Goal: Transaction & Acquisition: Purchase product/service

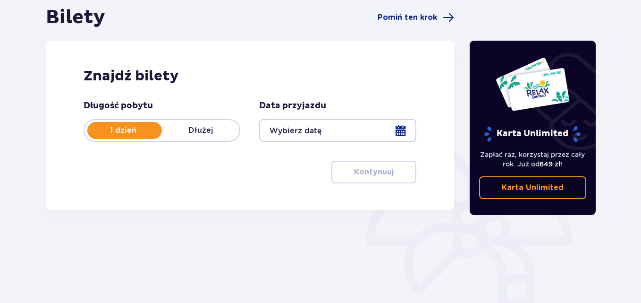
click at [280, 121] on div at bounding box center [337, 130] width 157 height 23
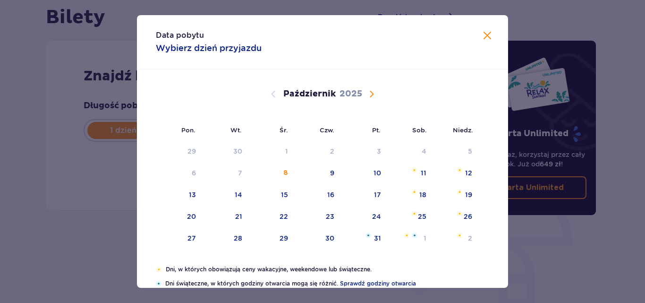
click at [372, 91] on span "Następny miesiąc" at bounding box center [371, 93] width 11 height 11
click at [372, 94] on span "Następny miesiąc" at bounding box center [371, 93] width 11 height 11
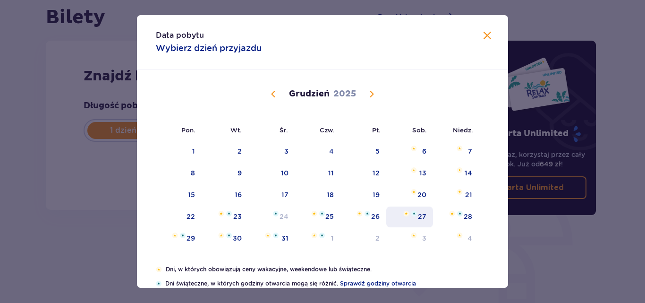
click at [420, 211] on div "27" at bounding box center [409, 216] width 47 height 21
type input "[DATE]"
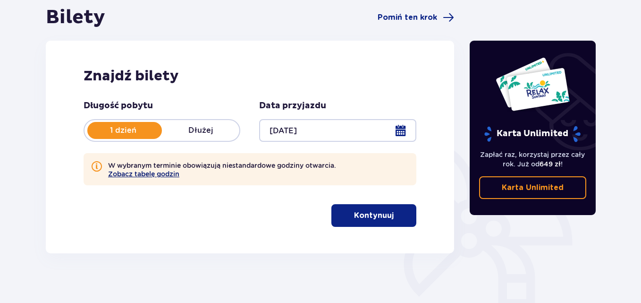
click at [169, 175] on button "Zobacz tabelę godzin" at bounding box center [143, 174] width 71 height 8
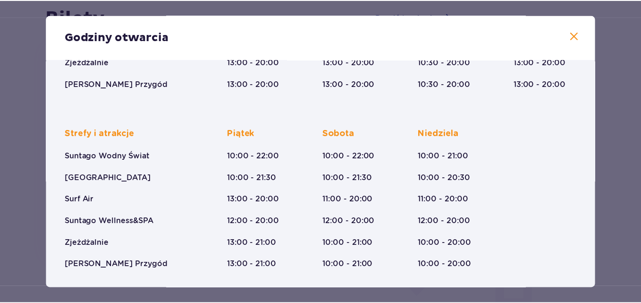
scroll to position [197, 0]
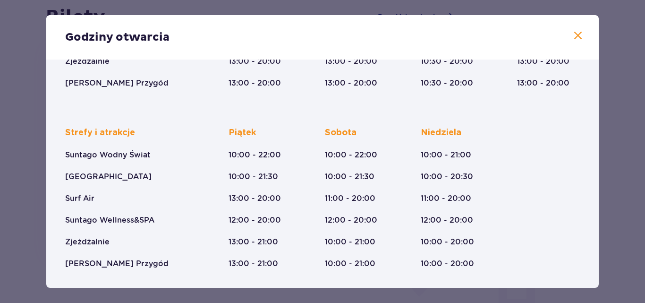
drag, startPoint x: 572, startPoint y: 31, endPoint x: 554, endPoint y: 27, distance: 19.2
click at [573, 31] on span at bounding box center [577, 35] width 11 height 11
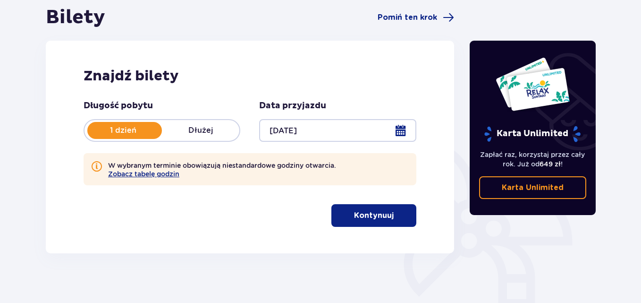
click at [366, 215] on p "Kontynuuj" at bounding box center [374, 215] width 40 height 10
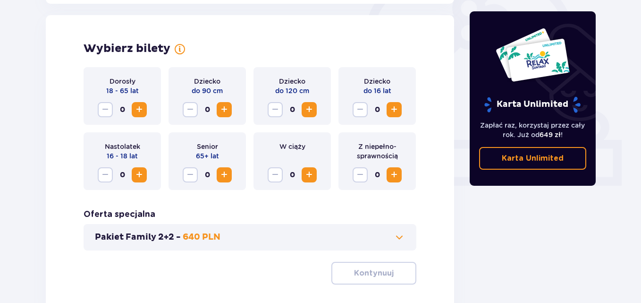
scroll to position [306, 0]
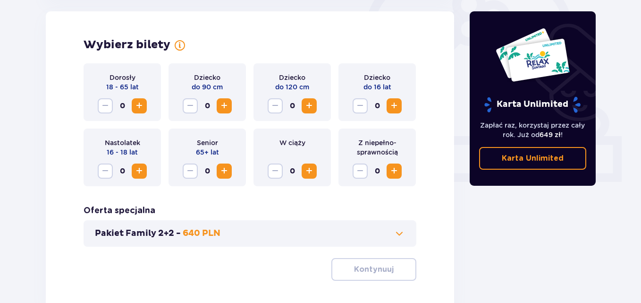
click at [139, 103] on span "Zwiększ" at bounding box center [139, 105] width 11 height 11
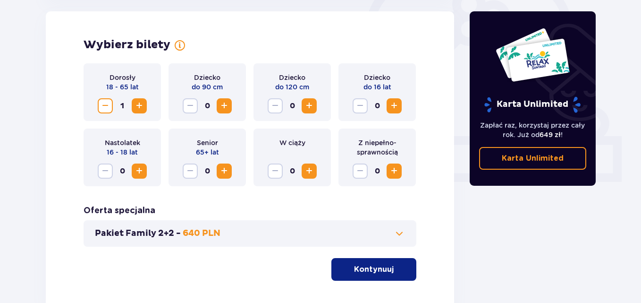
click at [139, 103] on span "Zwiększ" at bounding box center [139, 105] width 11 height 11
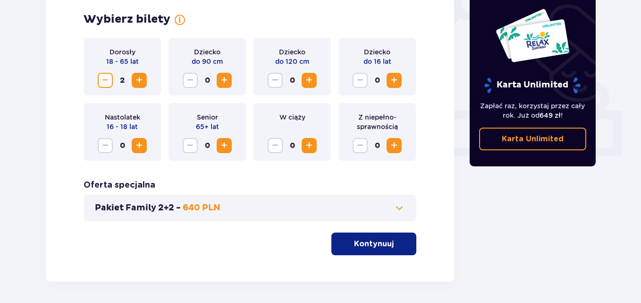
scroll to position [353, 0]
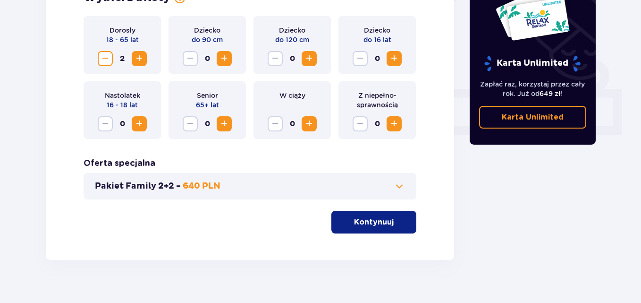
click at [360, 239] on div "Wybierz bilety Dorosły 18 - 65 lat 2 Dziecko do 90 cm 0 Dziecko do 120 cm 0 Dzi…" at bounding box center [250, 112] width 409 height 296
click at [361, 230] on button "Kontynuuj" at bounding box center [374, 222] width 85 height 23
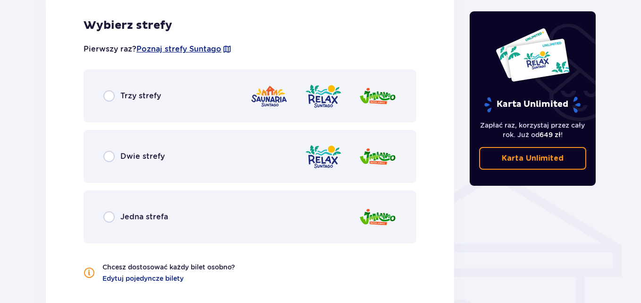
scroll to position [615, 0]
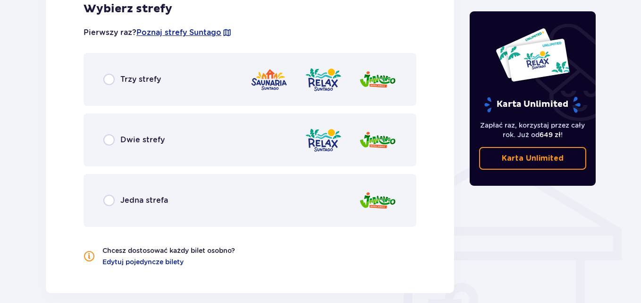
click at [114, 139] on input "radio" at bounding box center [108, 139] width 11 height 11
radio input "true"
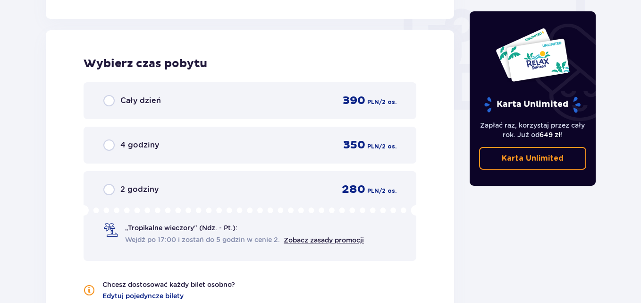
scroll to position [896, 0]
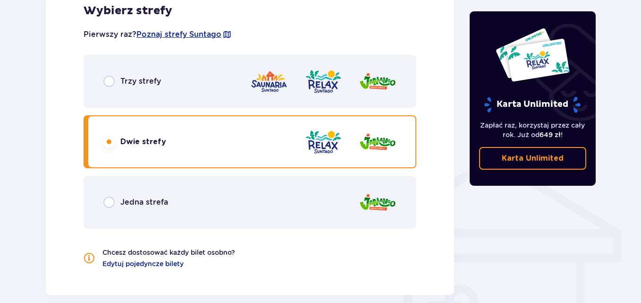
click at [111, 78] on input "radio" at bounding box center [108, 81] width 11 height 11
radio input "true"
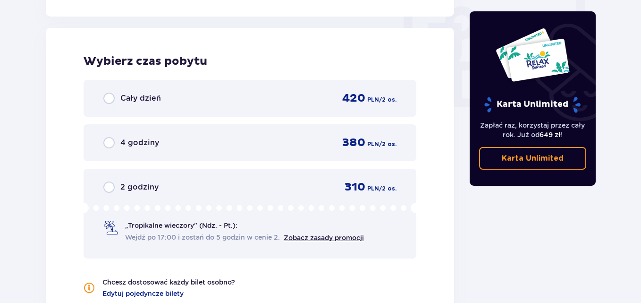
scroll to position [939, 0]
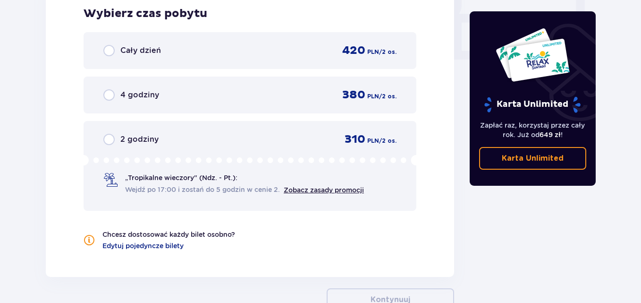
click at [108, 50] on input "radio" at bounding box center [108, 50] width 11 height 11
radio input "true"
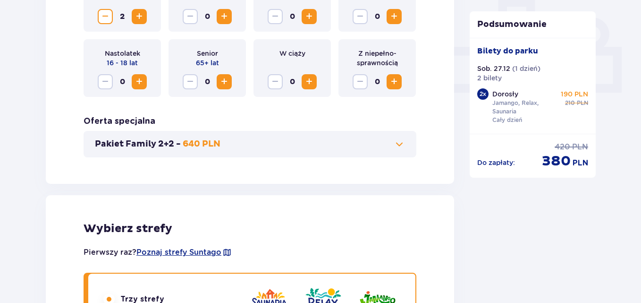
scroll to position [348, 0]
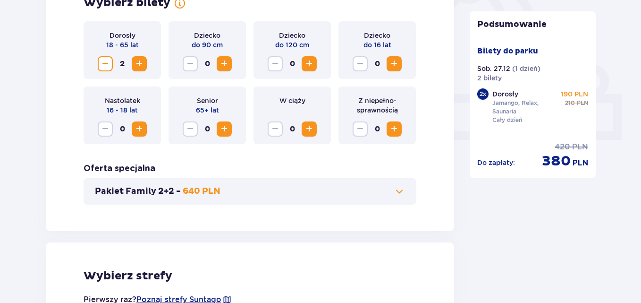
click at [109, 66] on span "Zmniejsz" at bounding box center [105, 63] width 11 height 11
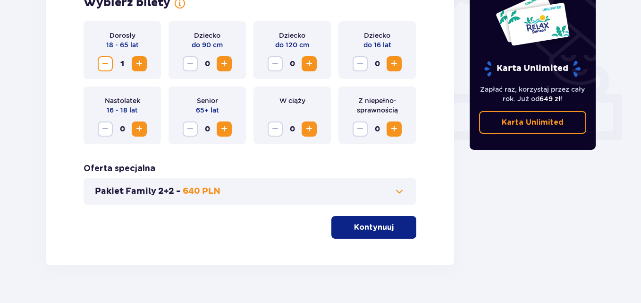
click at [399, 219] on button "Kontynuuj" at bounding box center [374, 227] width 85 height 23
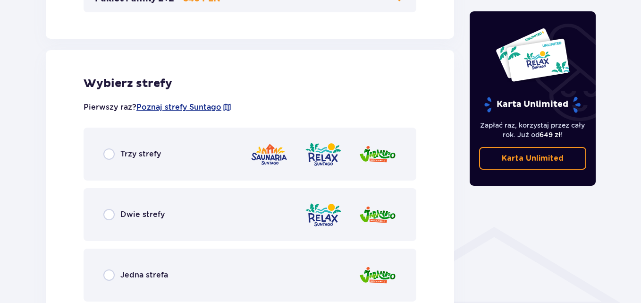
scroll to position [568, 0]
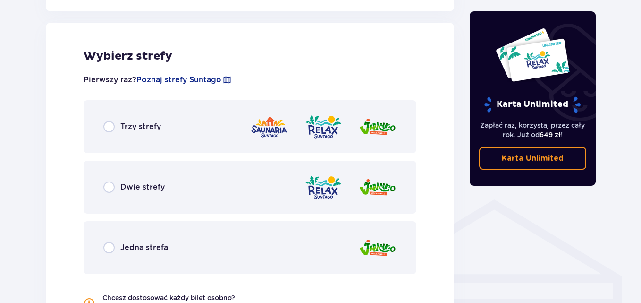
click at [111, 130] on input "radio" at bounding box center [108, 126] width 11 height 11
radio input "true"
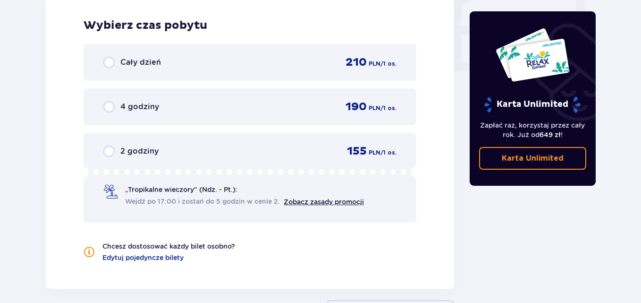
scroll to position [944, 0]
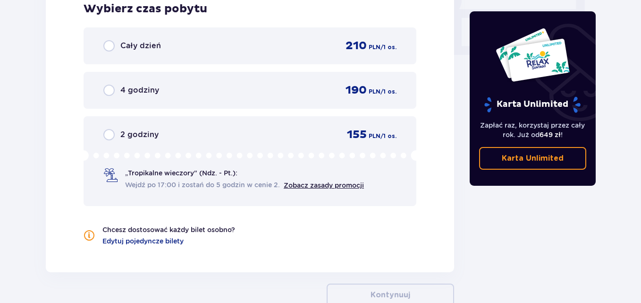
click at [111, 44] on input "radio" at bounding box center [108, 45] width 11 height 11
radio input "true"
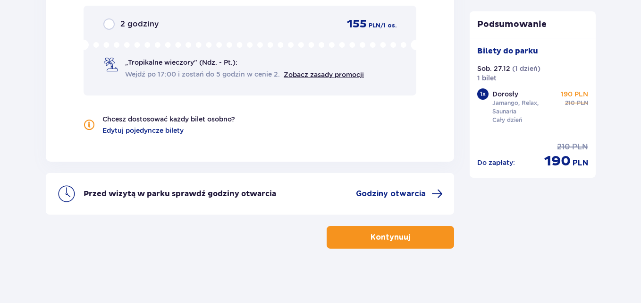
scroll to position [1057, 0]
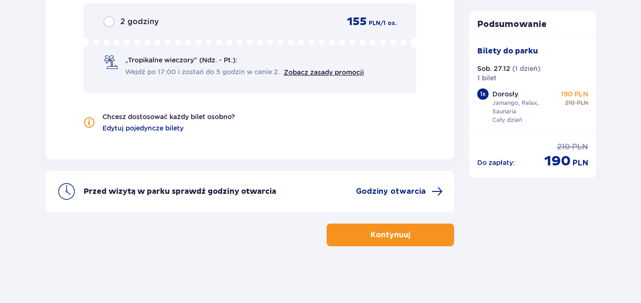
click at [371, 238] on p "Kontynuuj" at bounding box center [391, 235] width 40 height 10
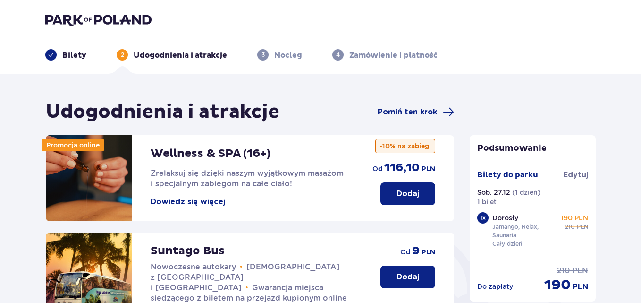
click at [61, 55] on div "Bilety" at bounding box center [65, 54] width 41 height 11
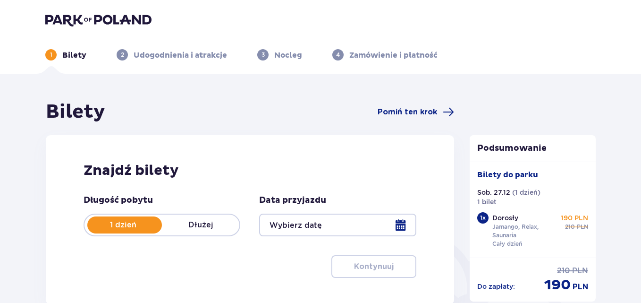
type input "[DATE]"
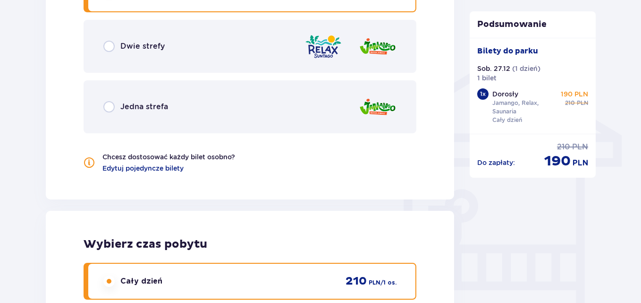
scroll to position [661, 0]
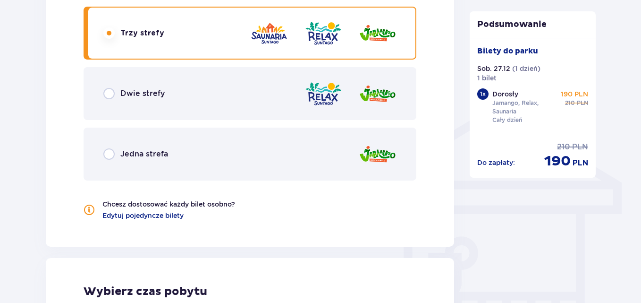
click at [111, 97] on input "radio" at bounding box center [108, 93] width 11 height 11
radio input "true"
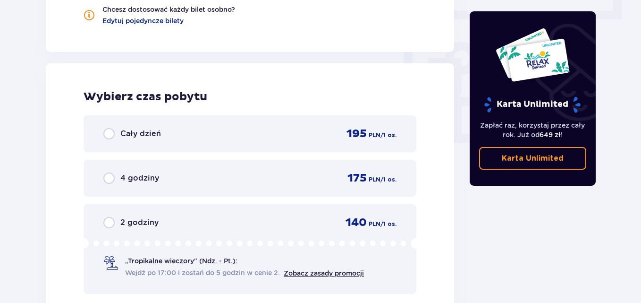
scroll to position [944, 0]
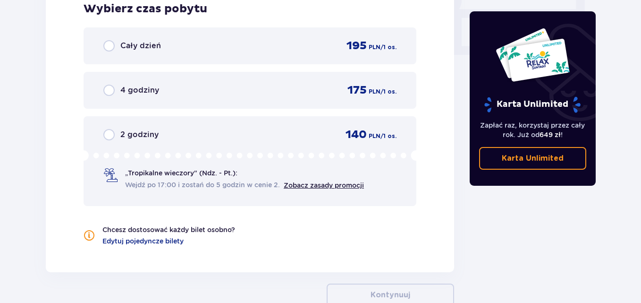
click at [135, 43] on span "Cały dzień" at bounding box center [140, 46] width 41 height 10
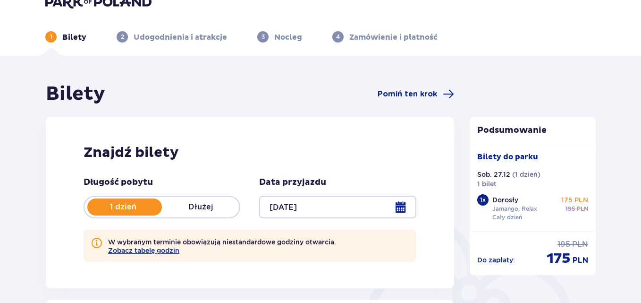
scroll to position [17, 0]
